Goal: Check status

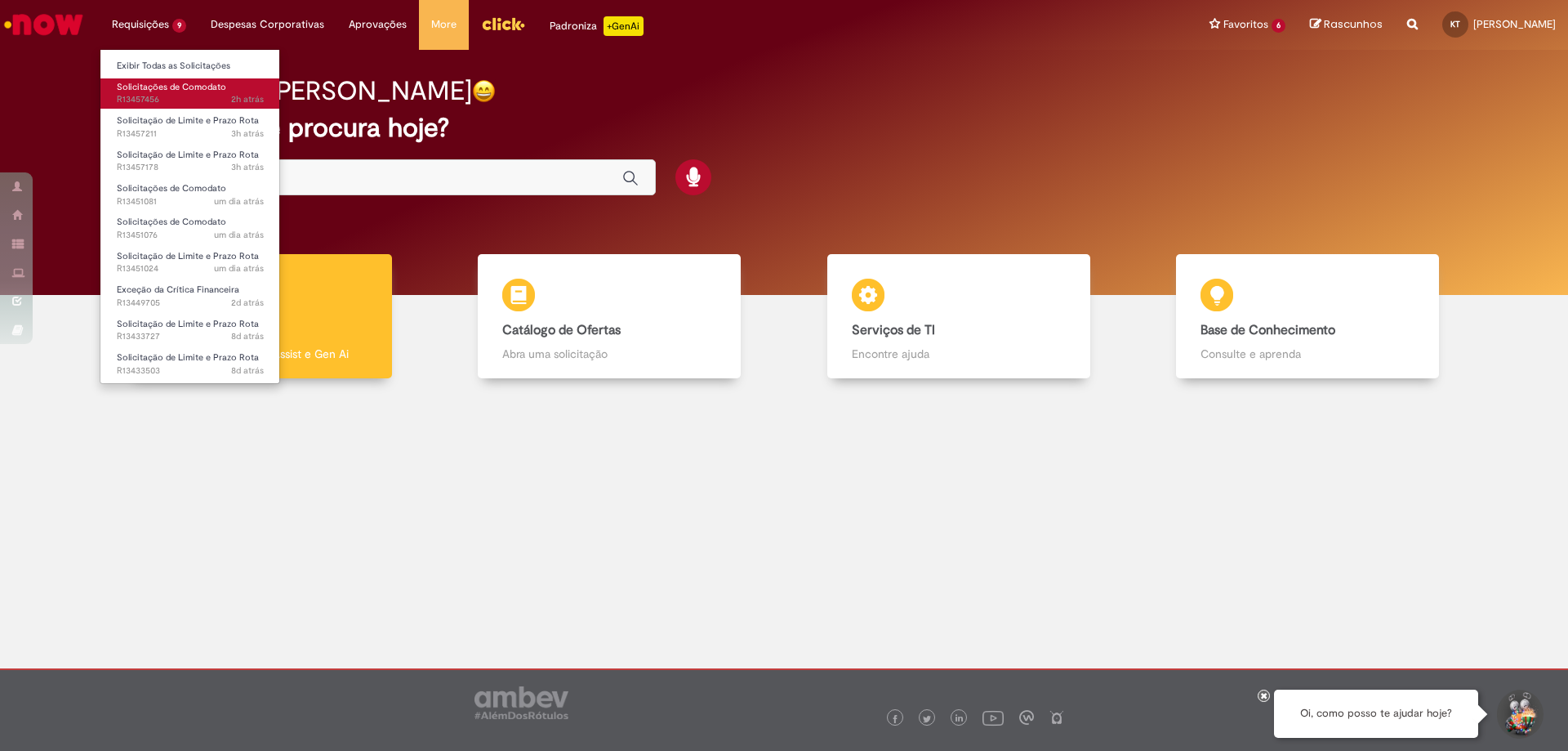
click at [161, 98] on span "2h atrás 2 horas atrás R13457456" at bounding box center [190, 99] width 147 height 13
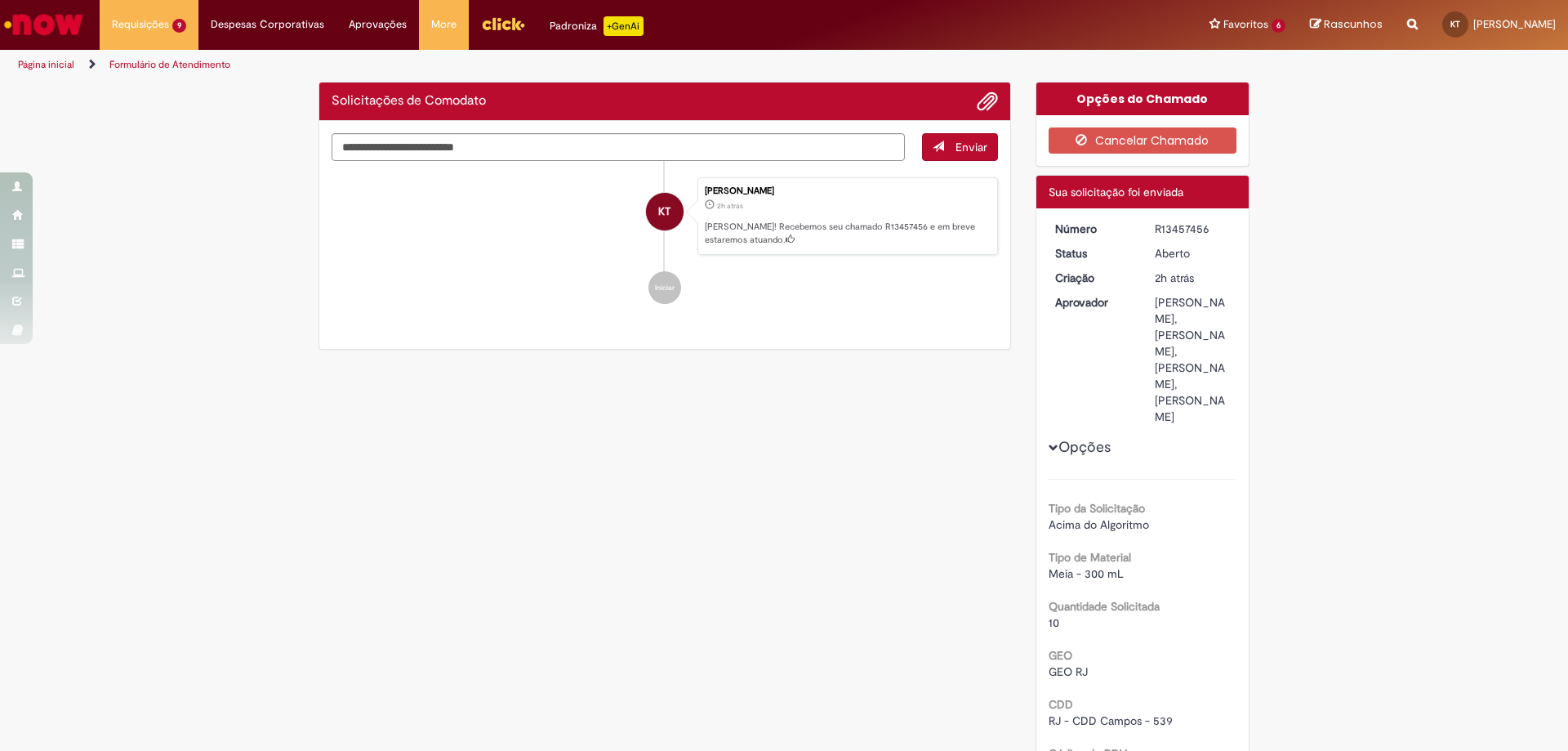
click at [746, 542] on div "Verificar Código de Barras Solicitações de Comodato Enviar KT [PERSON_NAME] 2h …" at bounding box center [784, 538] width 955 height 914
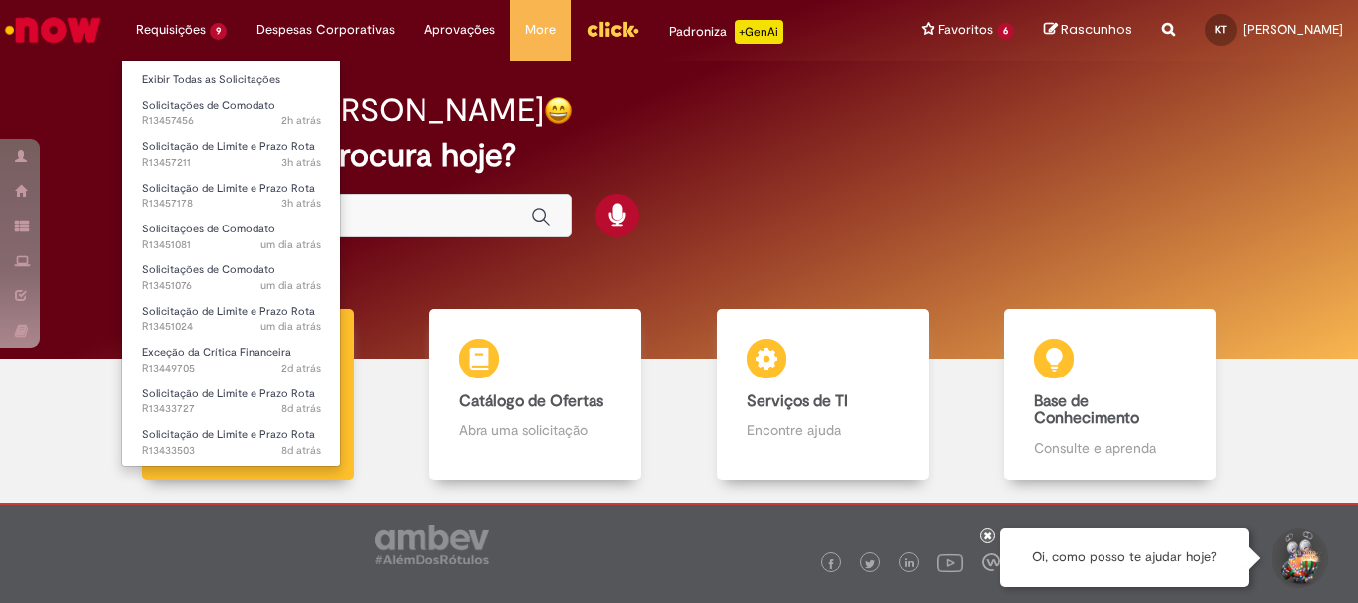
click at [181, 43] on li "Requisições 9 Exibir Todas as Solicitações Solicitações de Comodato 2h atrás 2 …" at bounding box center [181, 30] width 120 height 60
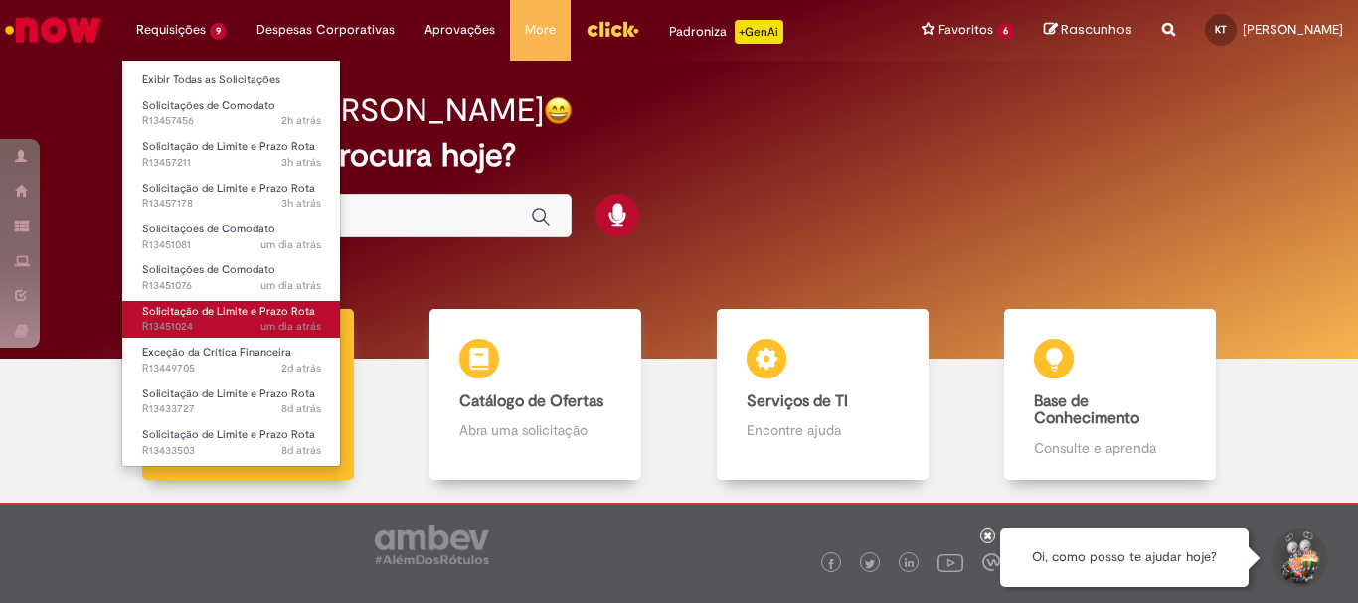
click at [197, 315] on span "Solicitação de Limite e Prazo Rota" at bounding box center [228, 311] width 173 height 15
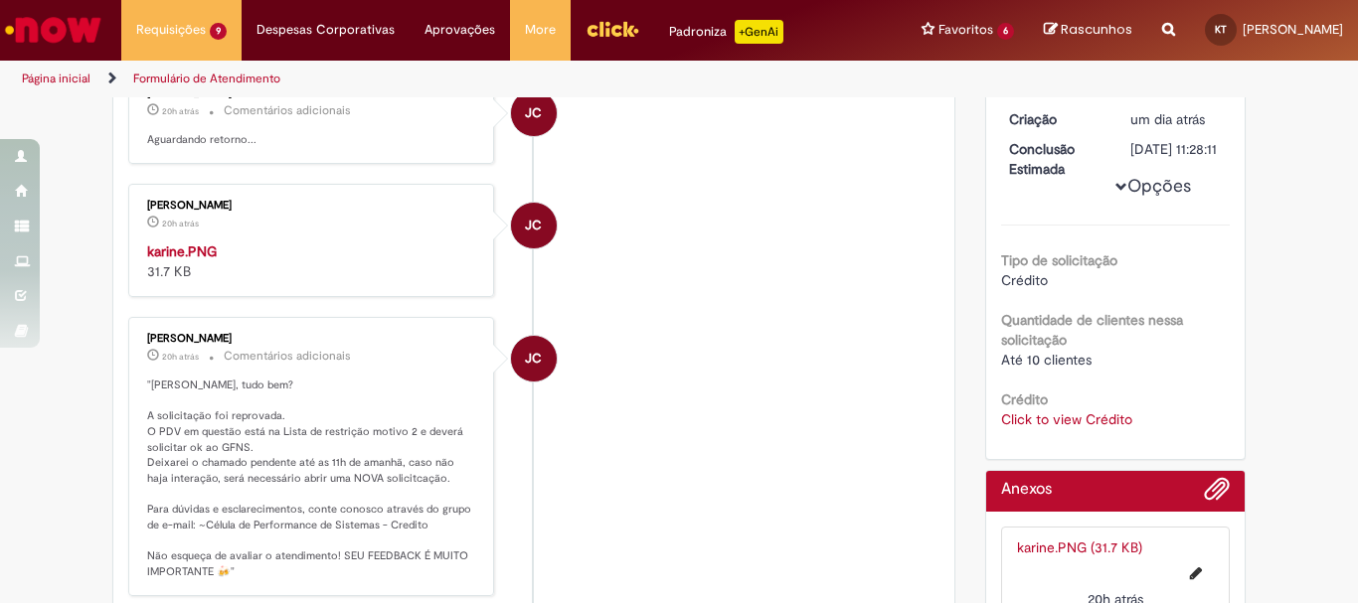
scroll to position [452, 0]
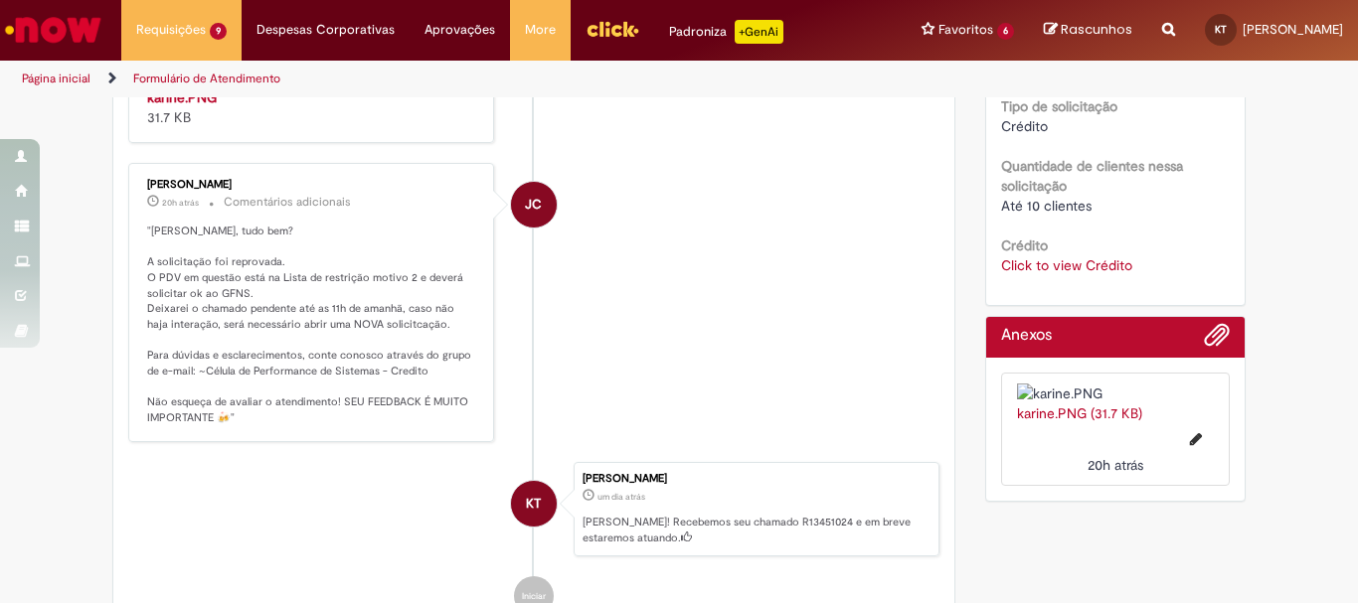
click at [1042, 274] on link "Click to view Crédito" at bounding box center [1066, 266] width 131 height 18
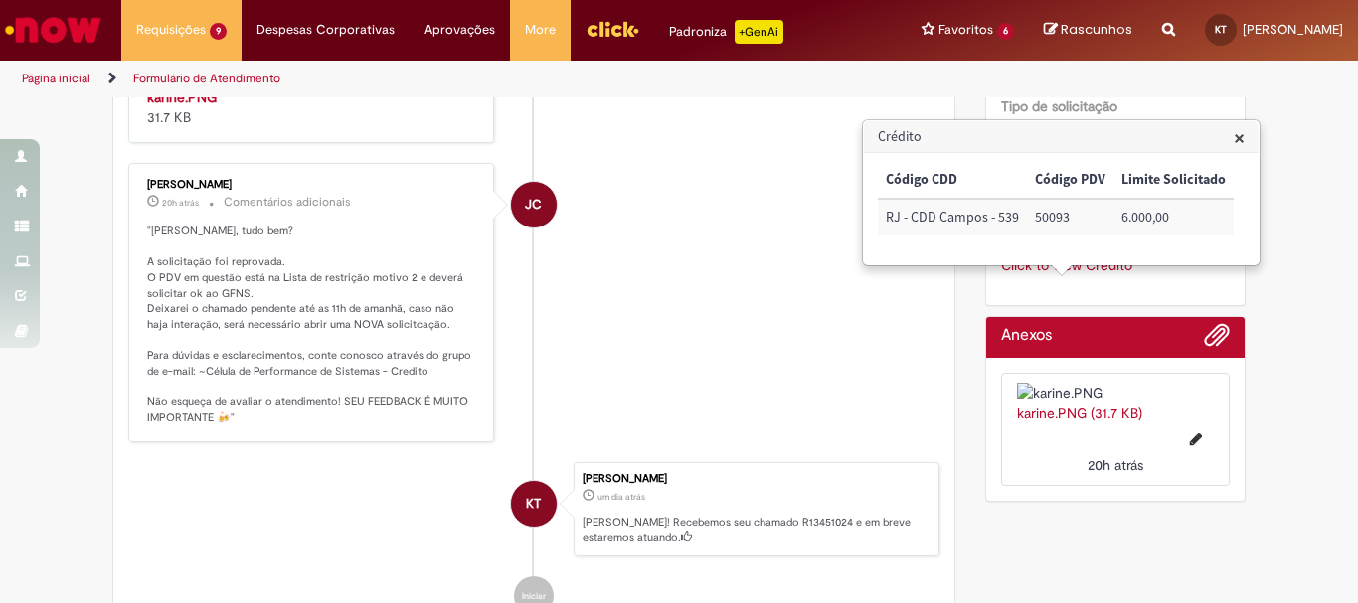
click at [694, 336] on li "JC Jonas Correia 20h atrás 20 horas atrás Comentários adicionais "Olá Karine, t…" at bounding box center [533, 302] width 811 height 279
